Goal: Find specific page/section: Locate a particular part of the current website

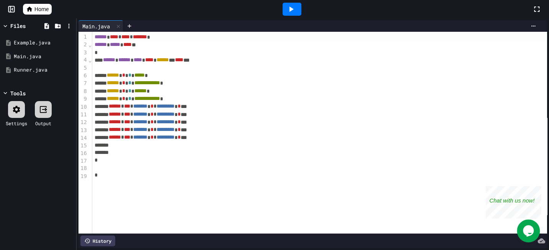
click at [41, 10] on span "Home" at bounding box center [41, 9] width 14 height 8
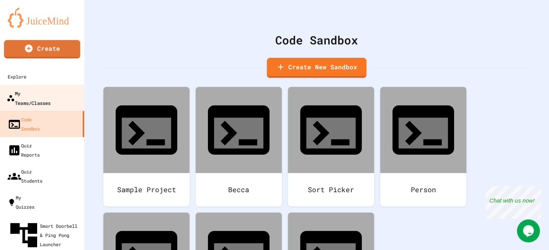
click at [40, 93] on div "My Teams/Classes" at bounding box center [29, 97] width 44 height 19
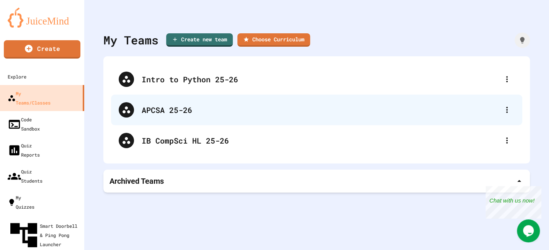
click at [163, 111] on div "APCSA 25-26" at bounding box center [321, 109] width 358 height 11
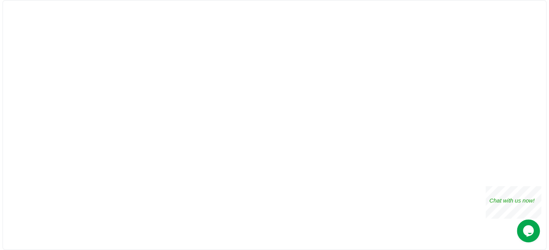
click at [163, 111] on div at bounding box center [274, 125] width 545 height 250
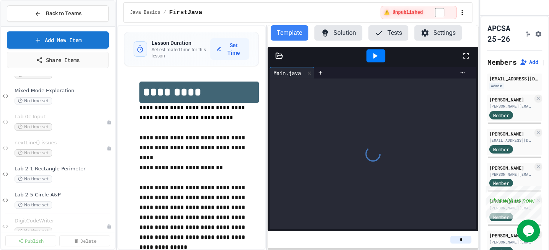
scroll to position [75, 0]
click at [60, 195] on span "Lab 2-5 Circle A&P" at bounding box center [60, 196] width 91 height 7
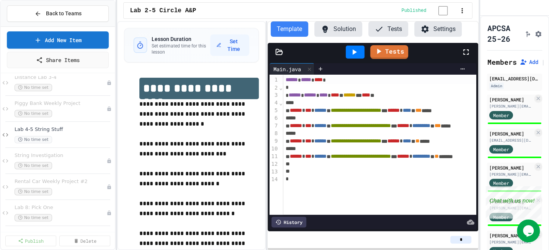
scroll to position [245, 0]
click at [46, 129] on span "Lab 4-5 String Stuff" at bounding box center [60, 130] width 91 height 7
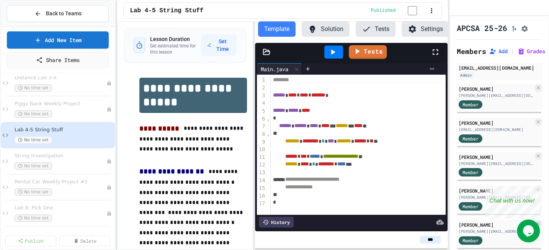
click at [451, 119] on div "**********" at bounding box center [274, 125] width 549 height 250
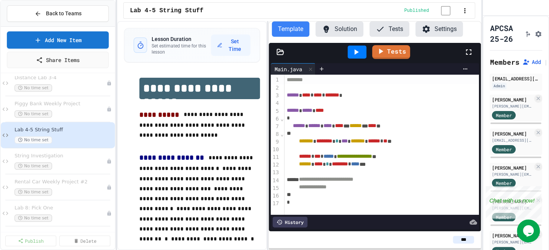
click at [481, 134] on div "**********" at bounding box center [274, 125] width 549 height 250
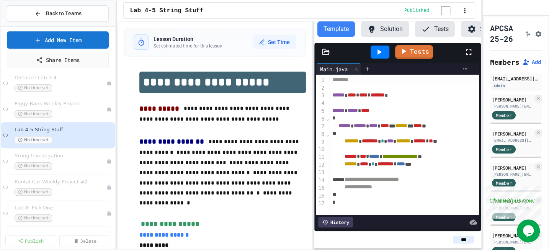
click at [315, 153] on div "**********" at bounding box center [299, 135] width 364 height 229
click at [328, 56] on icon at bounding box center [326, 52] width 8 height 8
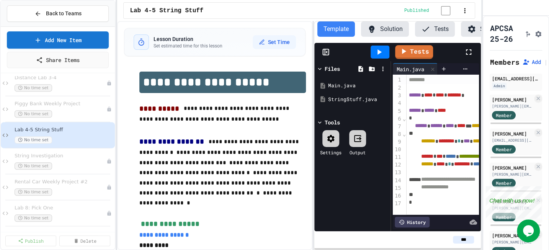
click at [326, 49] on div "Tests" at bounding box center [397, 52] width 167 height 18
click at [327, 55] on icon at bounding box center [326, 52] width 8 height 8
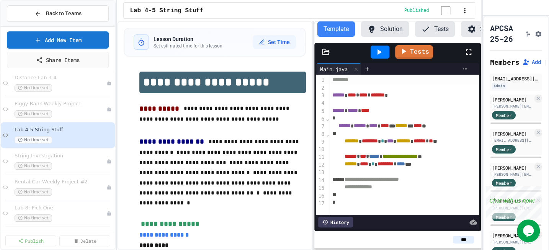
click at [326, 54] on icon at bounding box center [326, 51] width 7 height 5
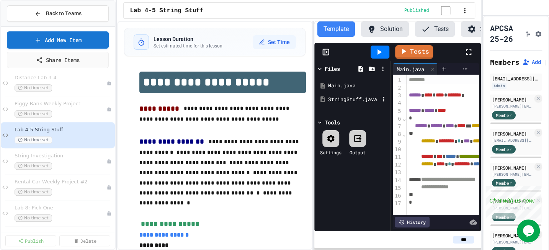
click at [341, 103] on div "StringStuff.java" at bounding box center [353, 100] width 51 height 8
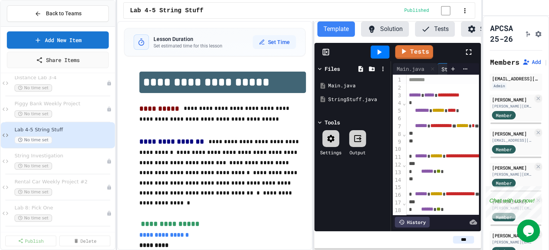
click at [468, 51] on icon at bounding box center [468, 51] width 9 height 9
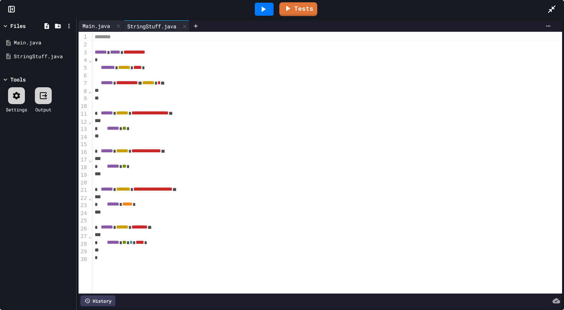
click at [97, 27] on div "Main.java" at bounding box center [96, 26] width 35 height 8
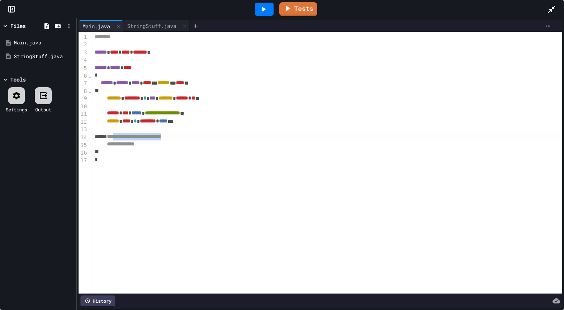
drag, startPoint x: 124, startPoint y: 139, endPoint x: 208, endPoint y: 136, distance: 83.9
click at [208, 136] on div "**********" at bounding box center [327, 137] width 470 height 8
click at [130, 25] on div "StringStuff.java" at bounding box center [151, 26] width 57 height 8
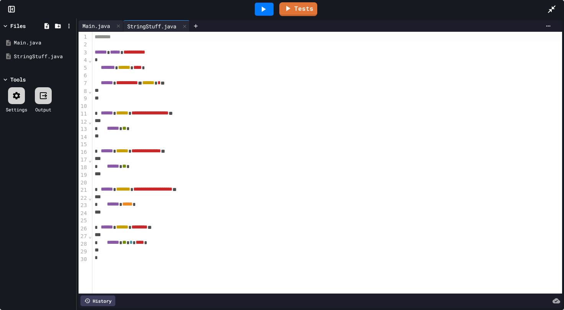
click at [100, 27] on div "Main.java" at bounding box center [96, 26] width 35 height 8
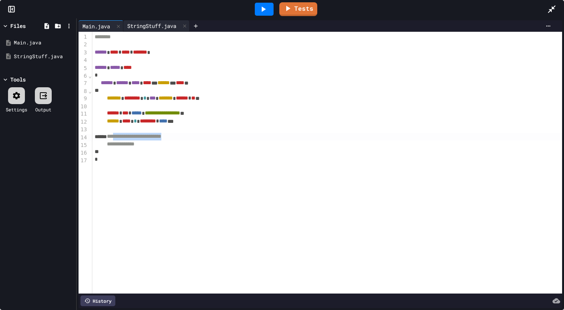
click at [150, 28] on div "StringStuff.java" at bounding box center [151, 26] width 57 height 8
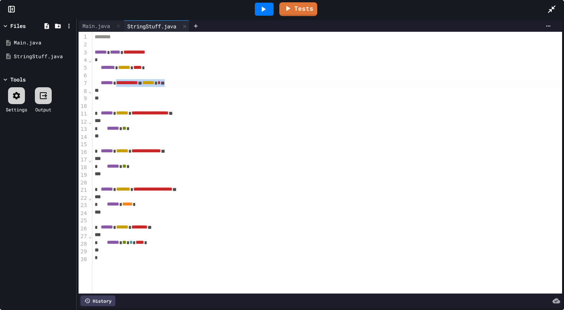
drag, startPoint x: 131, startPoint y: 84, endPoint x: 205, endPoint y: 84, distance: 74.3
click at [205, 84] on div "**********" at bounding box center [327, 83] width 470 height 8
click at [102, 27] on div "Main.java" at bounding box center [96, 26] width 35 height 8
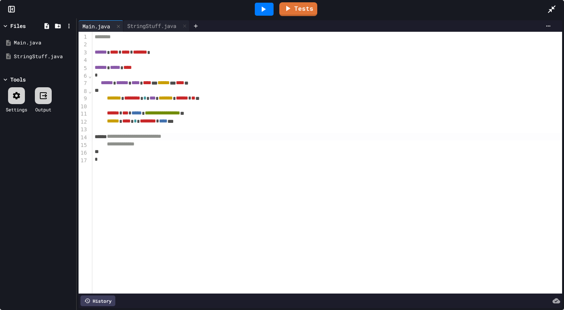
click at [549, 10] on icon at bounding box center [551, 9] width 9 height 9
